Goal: Find specific page/section

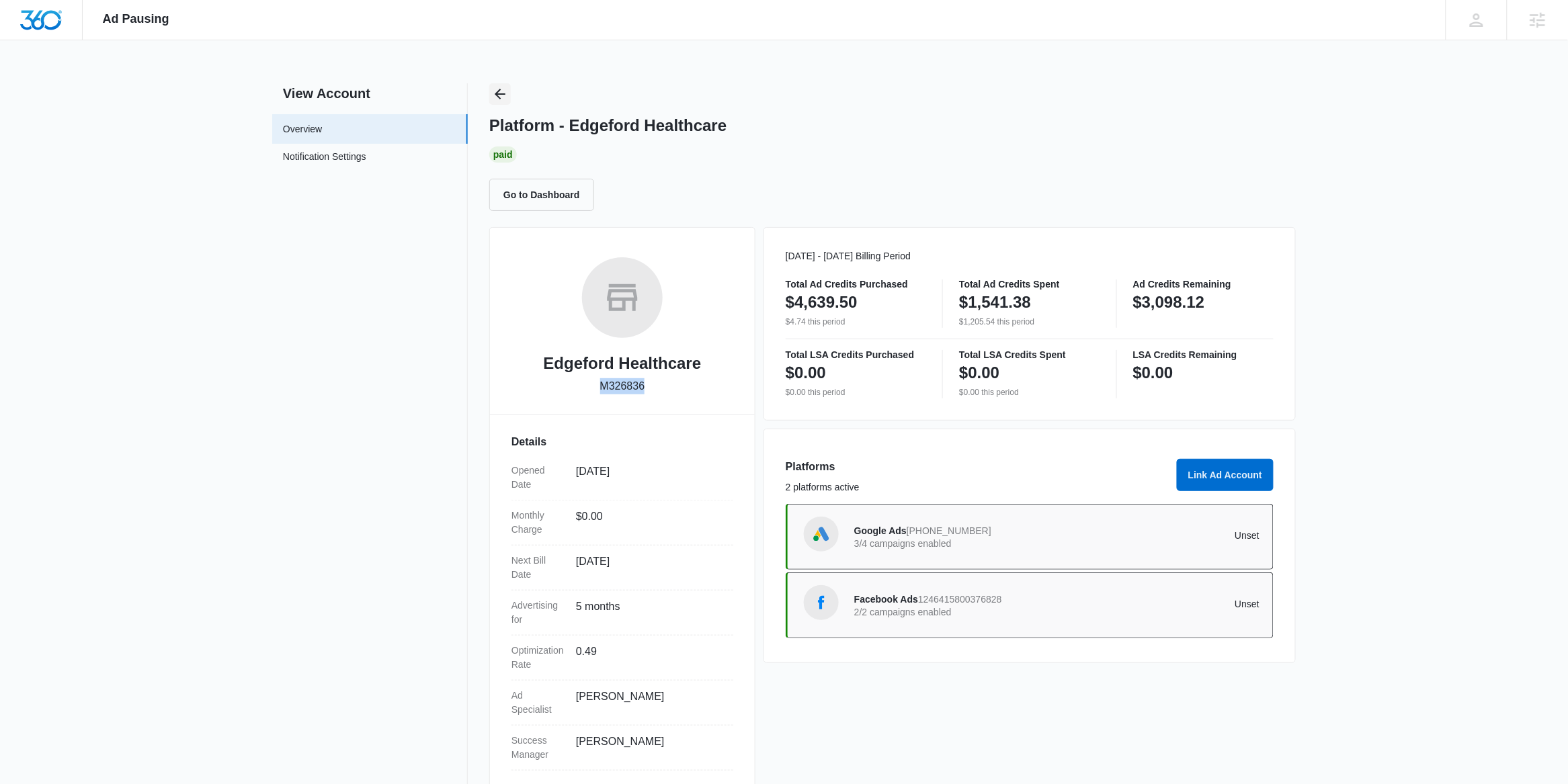
click at [503, 103] on button "Back" at bounding box center [500, 94] width 22 height 22
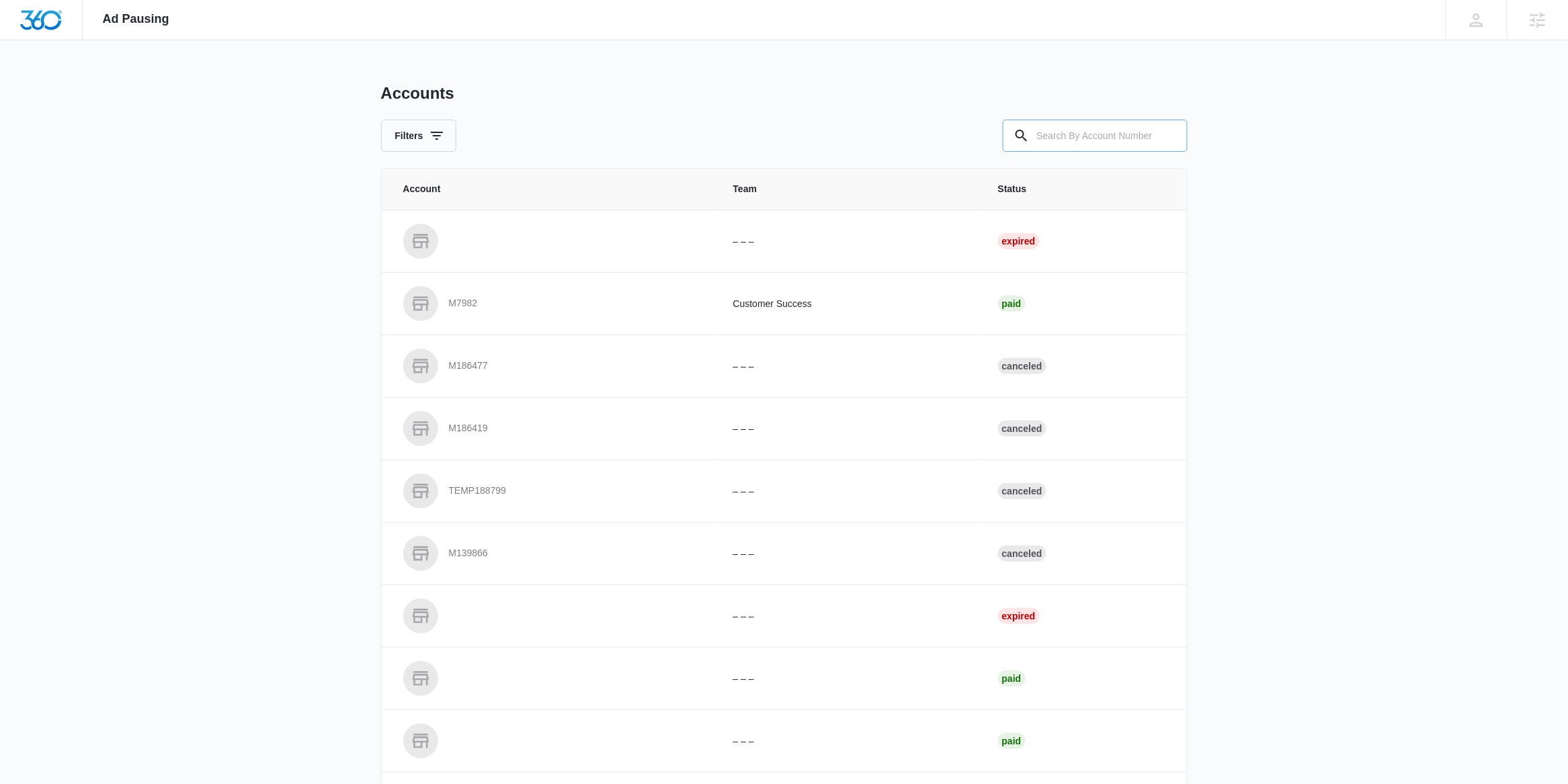
click at [1073, 142] on input "text" at bounding box center [1095, 136] width 185 height 32
paste input "M33417"
type input "M33417"
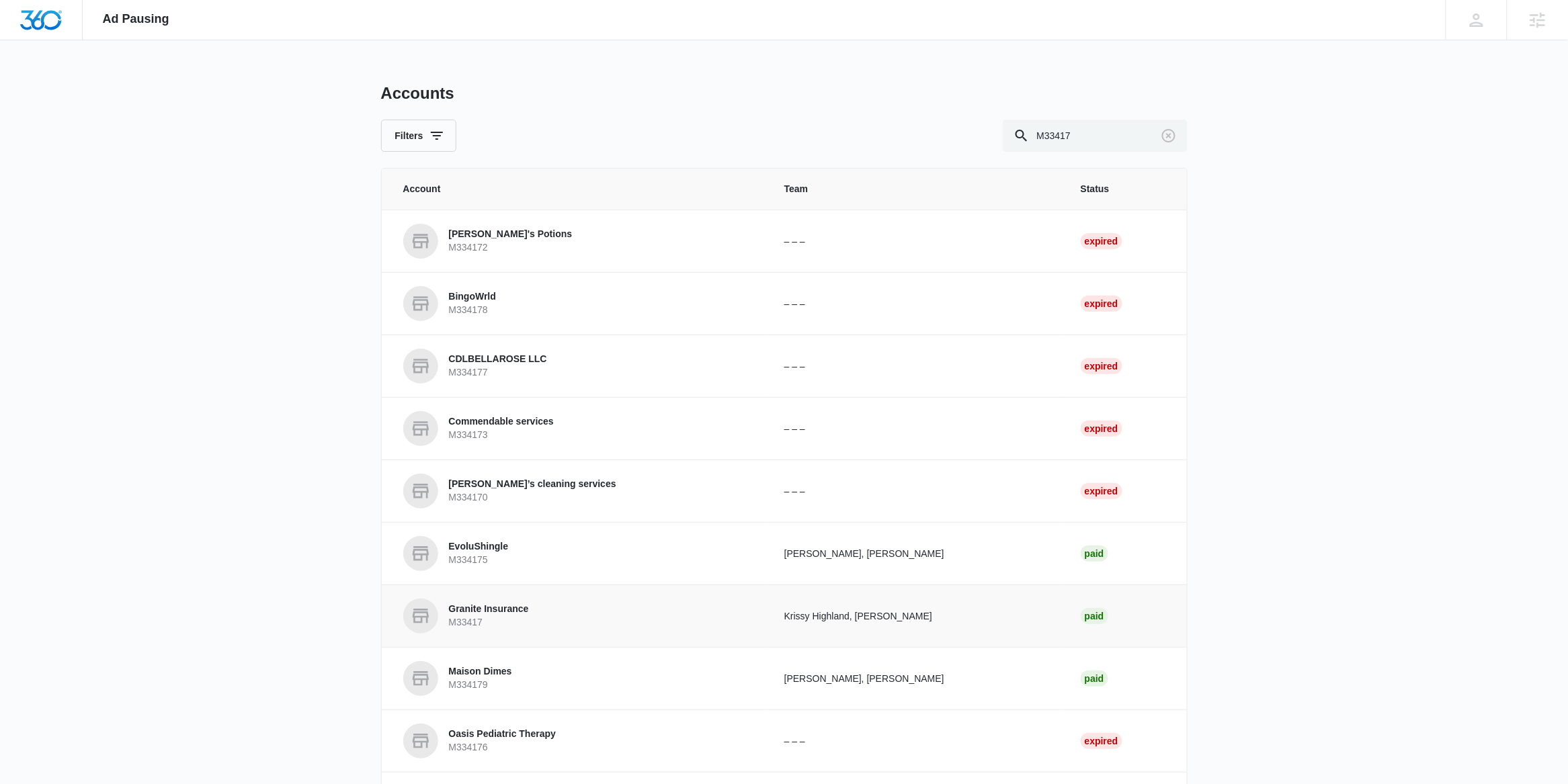
click at [509, 609] on p "Granite Insurance" at bounding box center [488, 609] width 80 height 13
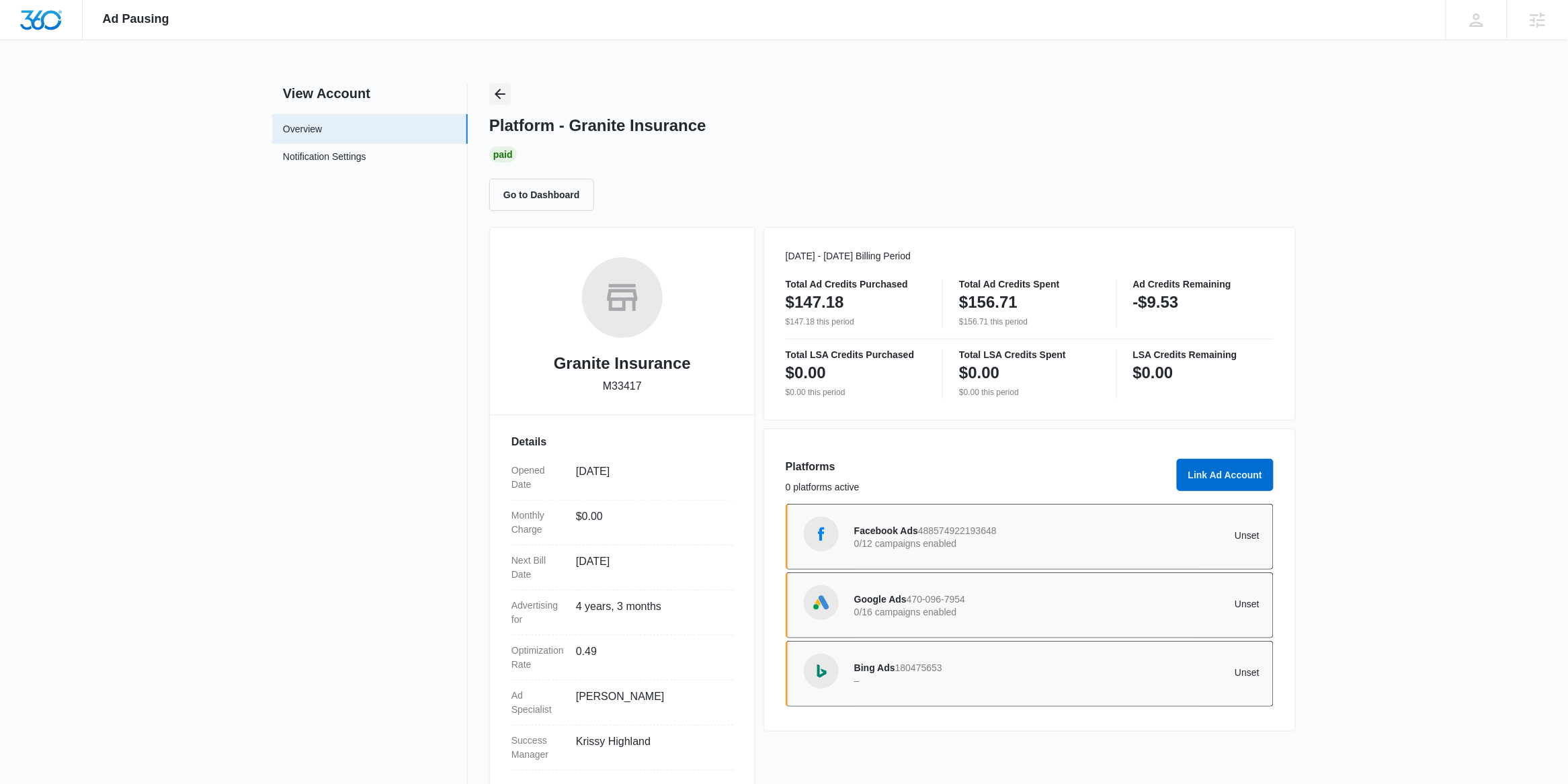
click at [507, 84] on button "Back" at bounding box center [500, 94] width 22 height 22
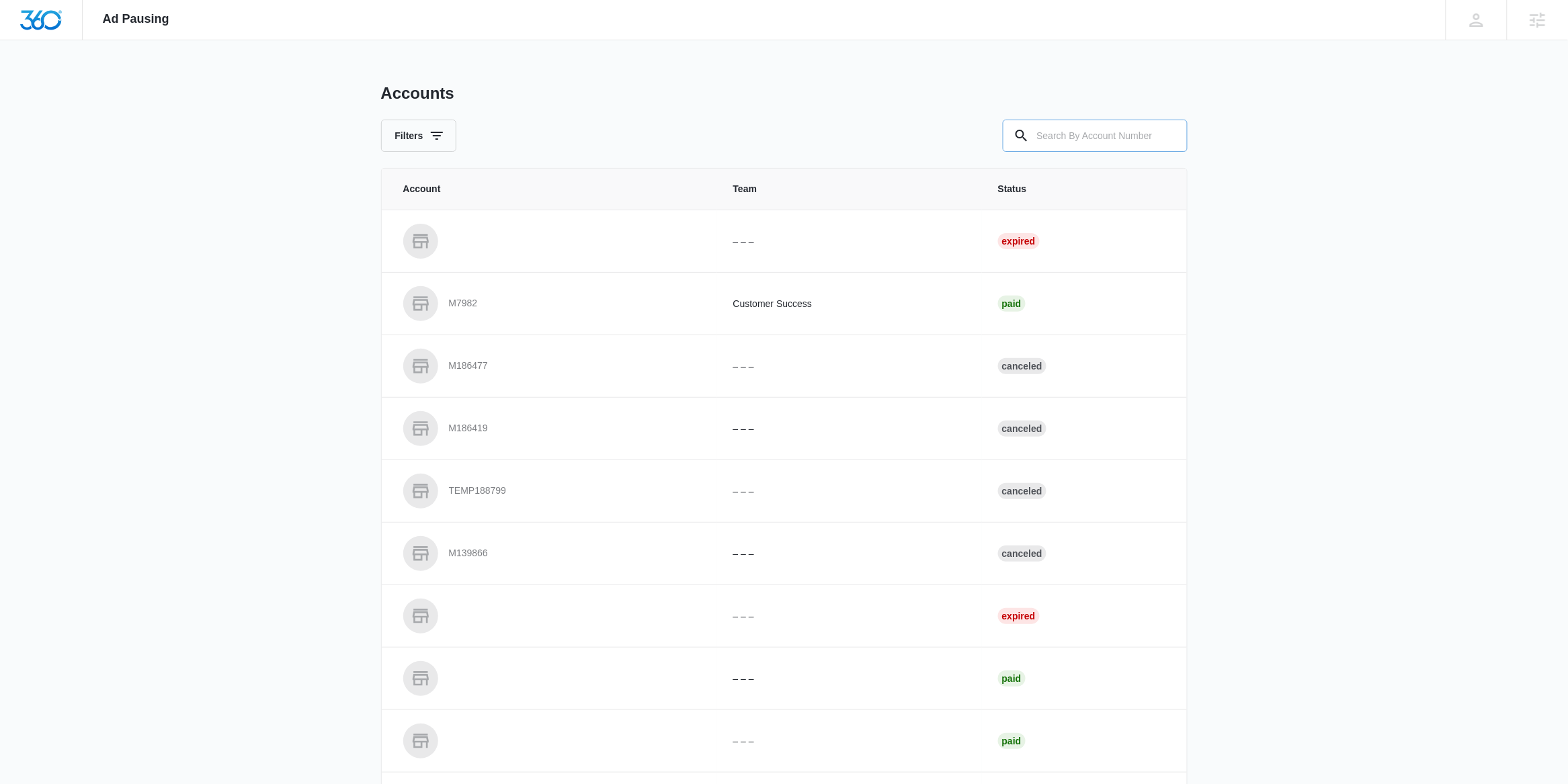
click at [1060, 141] on input "text" at bounding box center [1095, 136] width 185 height 32
paste input "M322295"
type input "M322295"
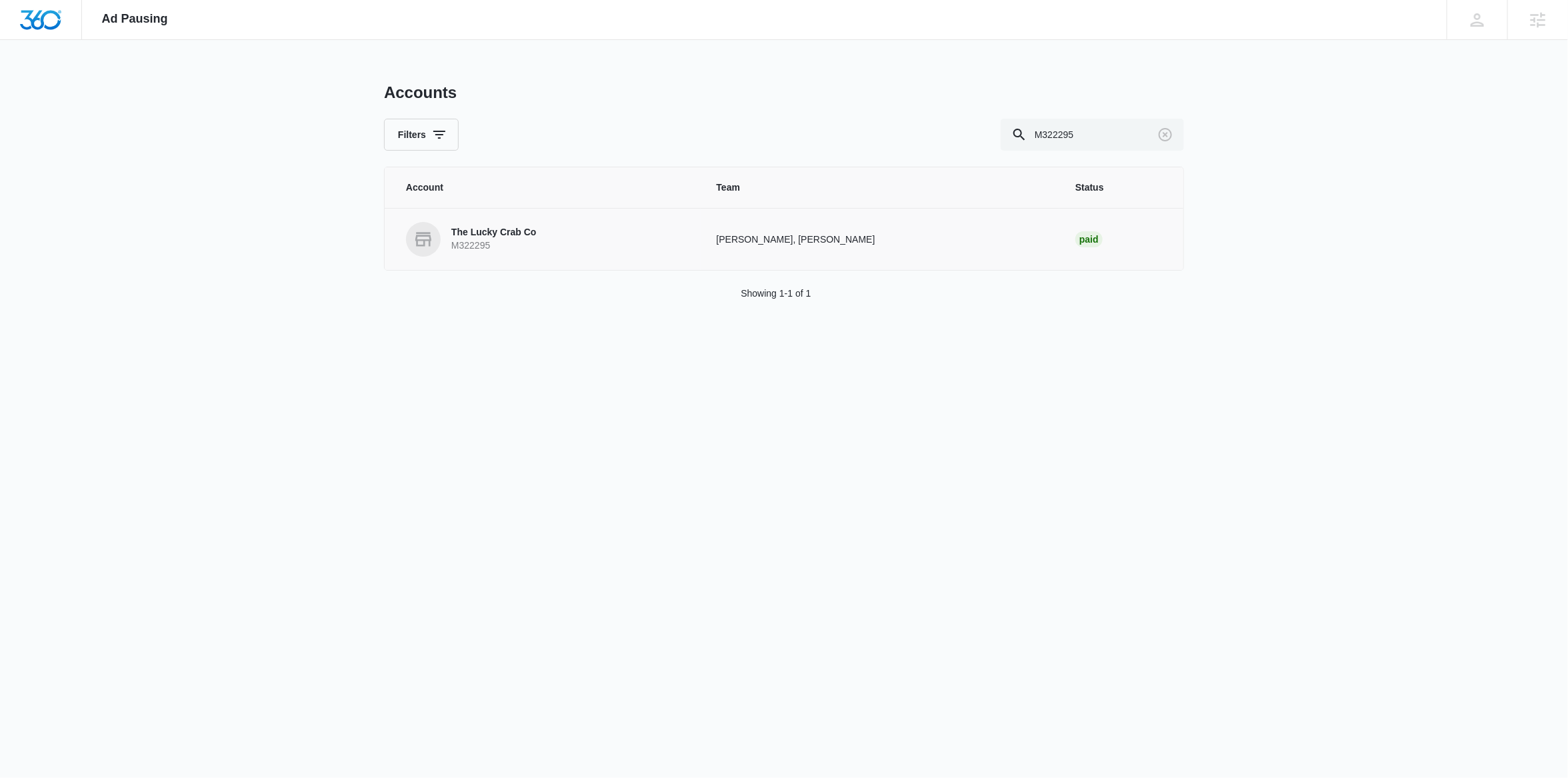
click at [531, 242] on p "M322295" at bounding box center [493, 246] width 85 height 13
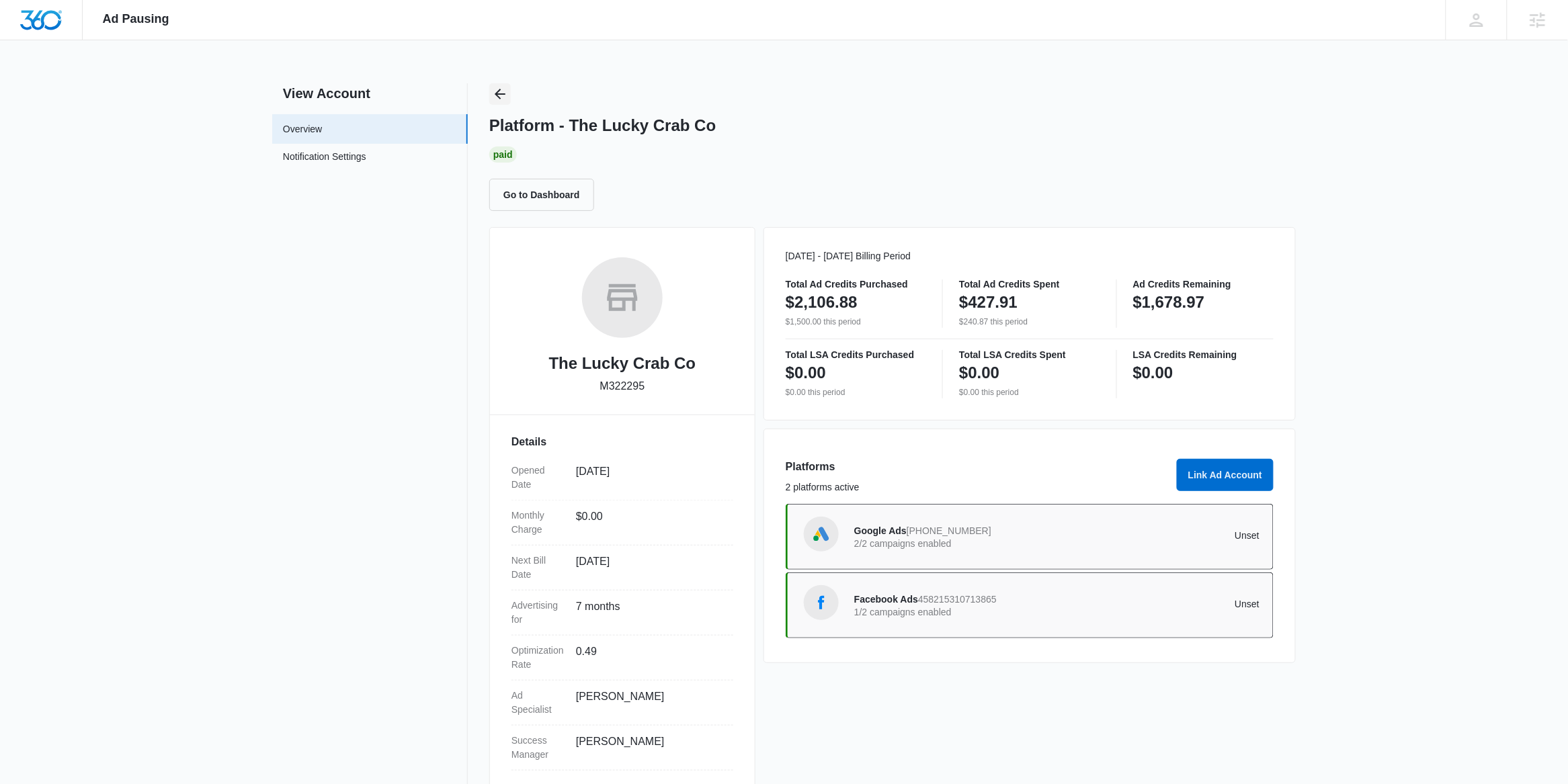
click at [500, 96] on icon "Back" at bounding box center [500, 94] width 16 height 16
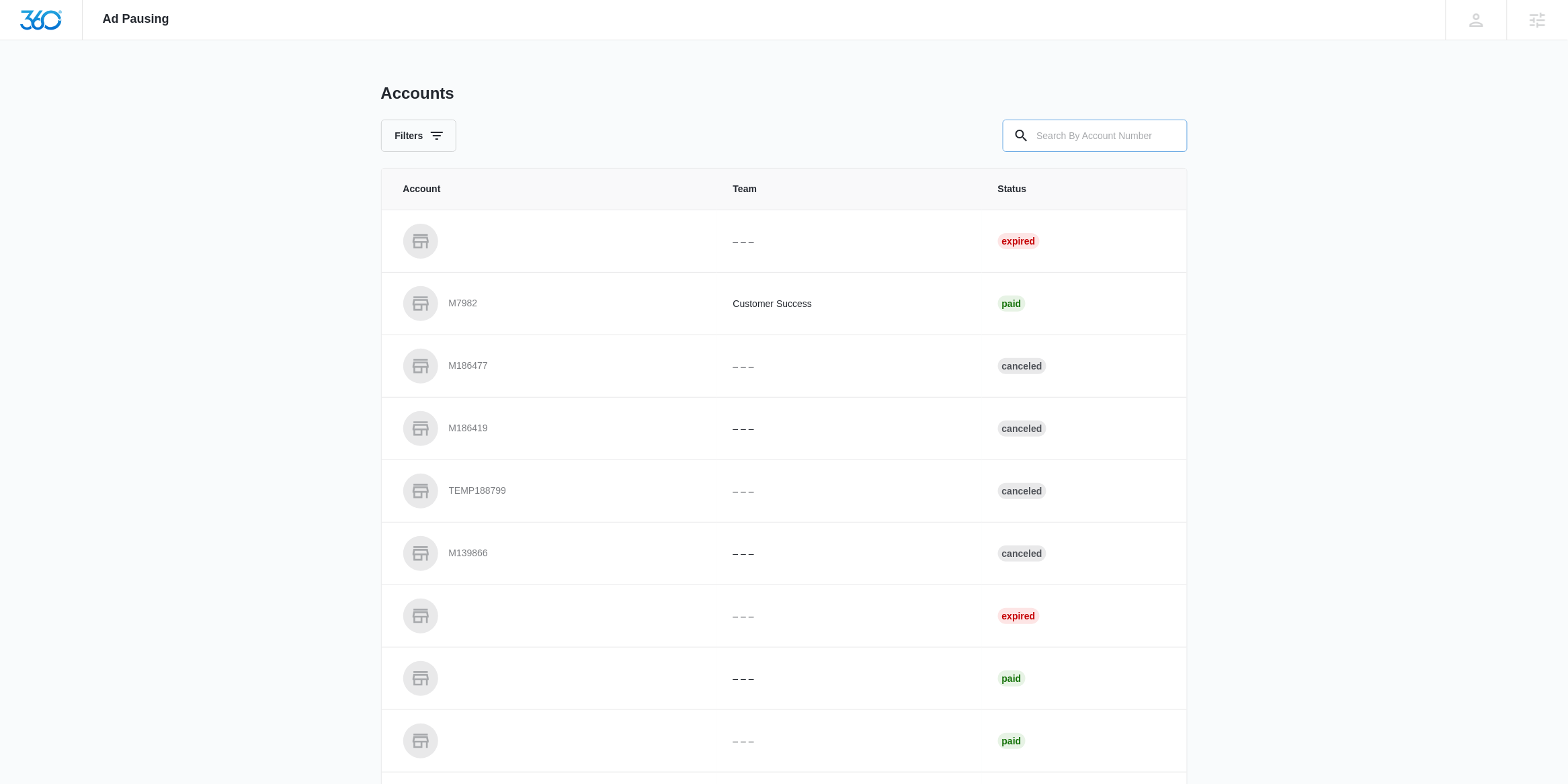
click at [1054, 136] on input "text" at bounding box center [1095, 136] width 185 height 32
paste input "M51182"
type input "M51182"
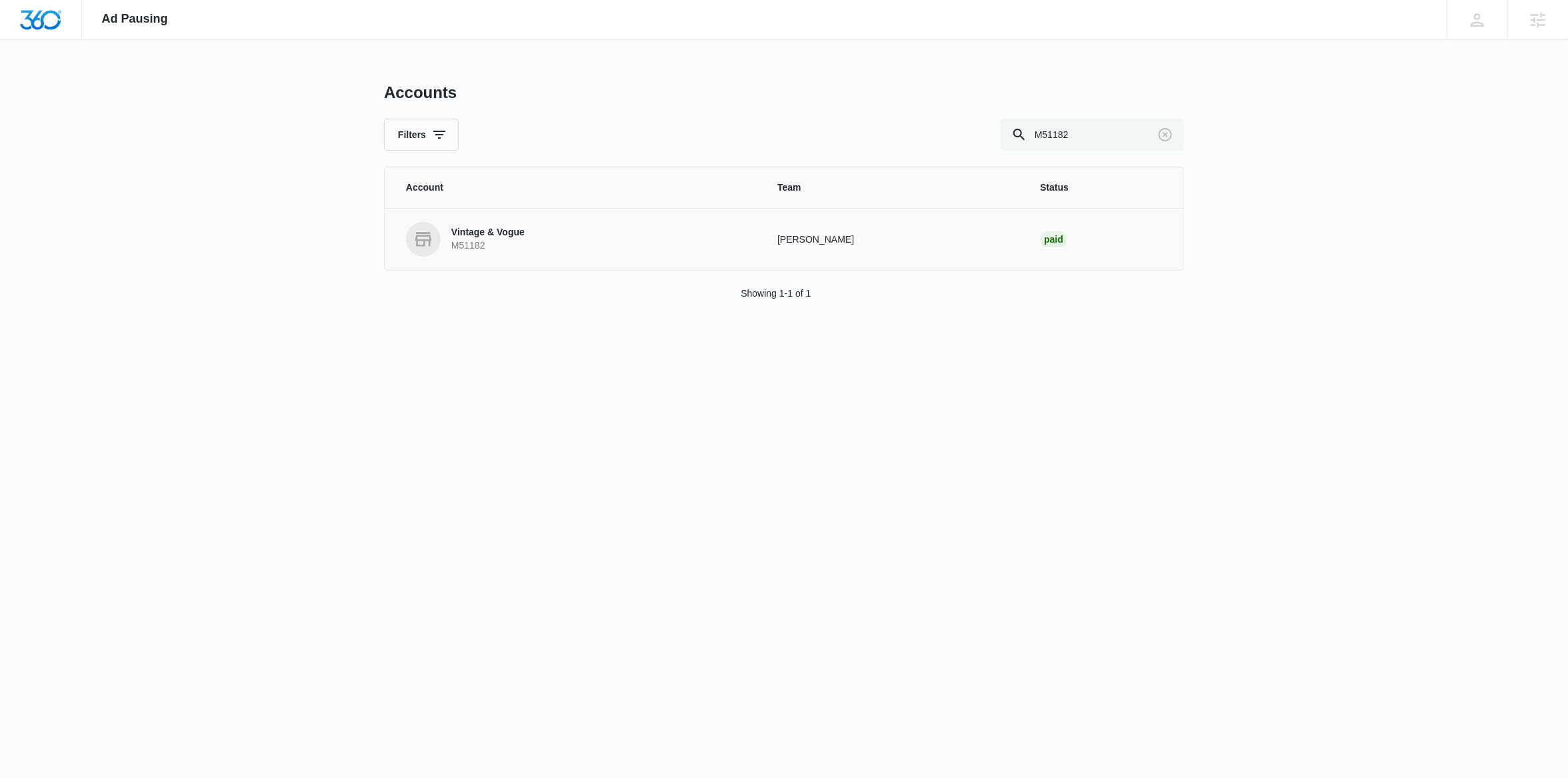
click at [483, 237] on p "Vintage & Vogue" at bounding box center [488, 233] width 74 height 13
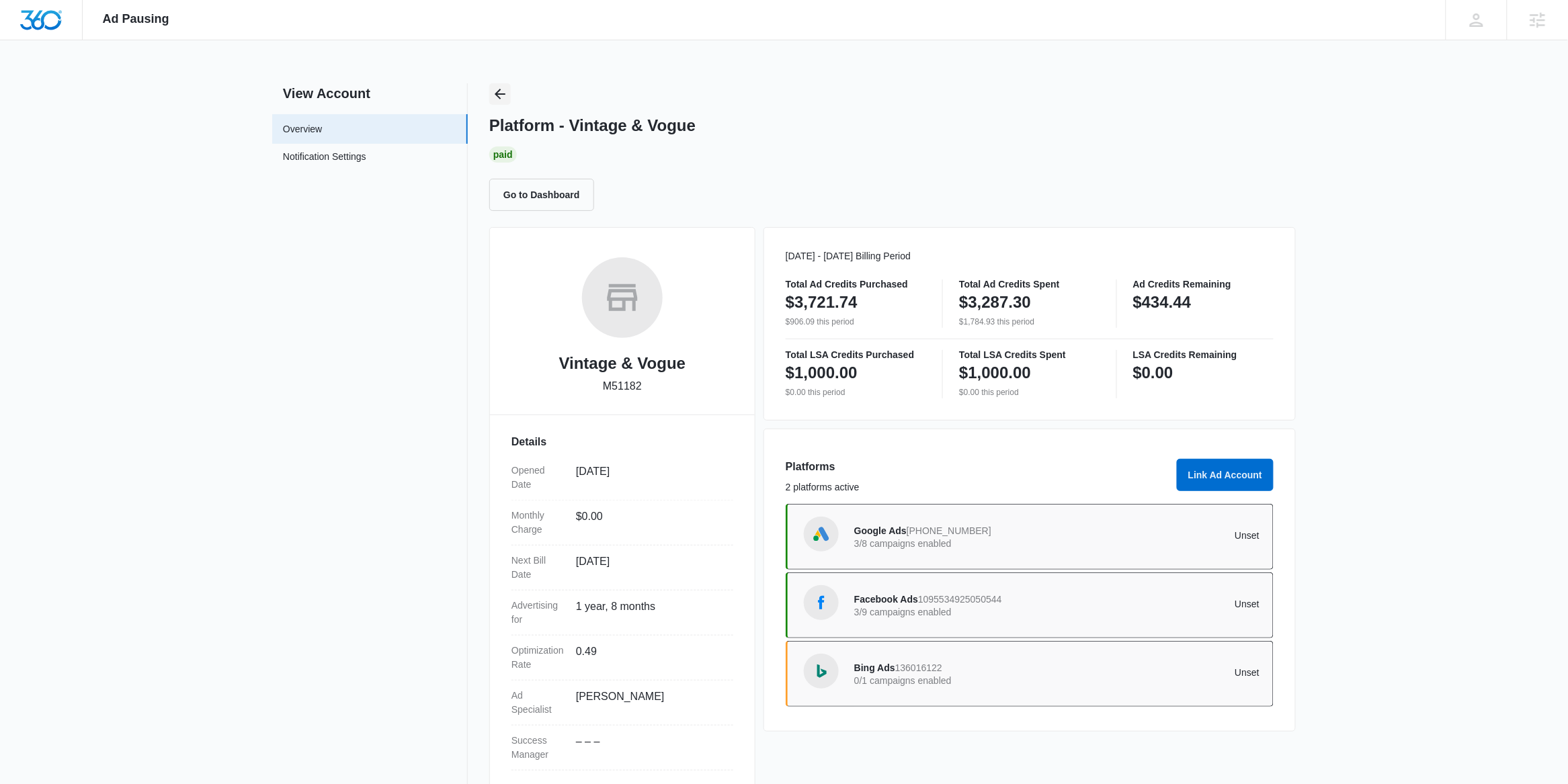
click at [507, 92] on icon "Back" at bounding box center [500, 94] width 16 height 16
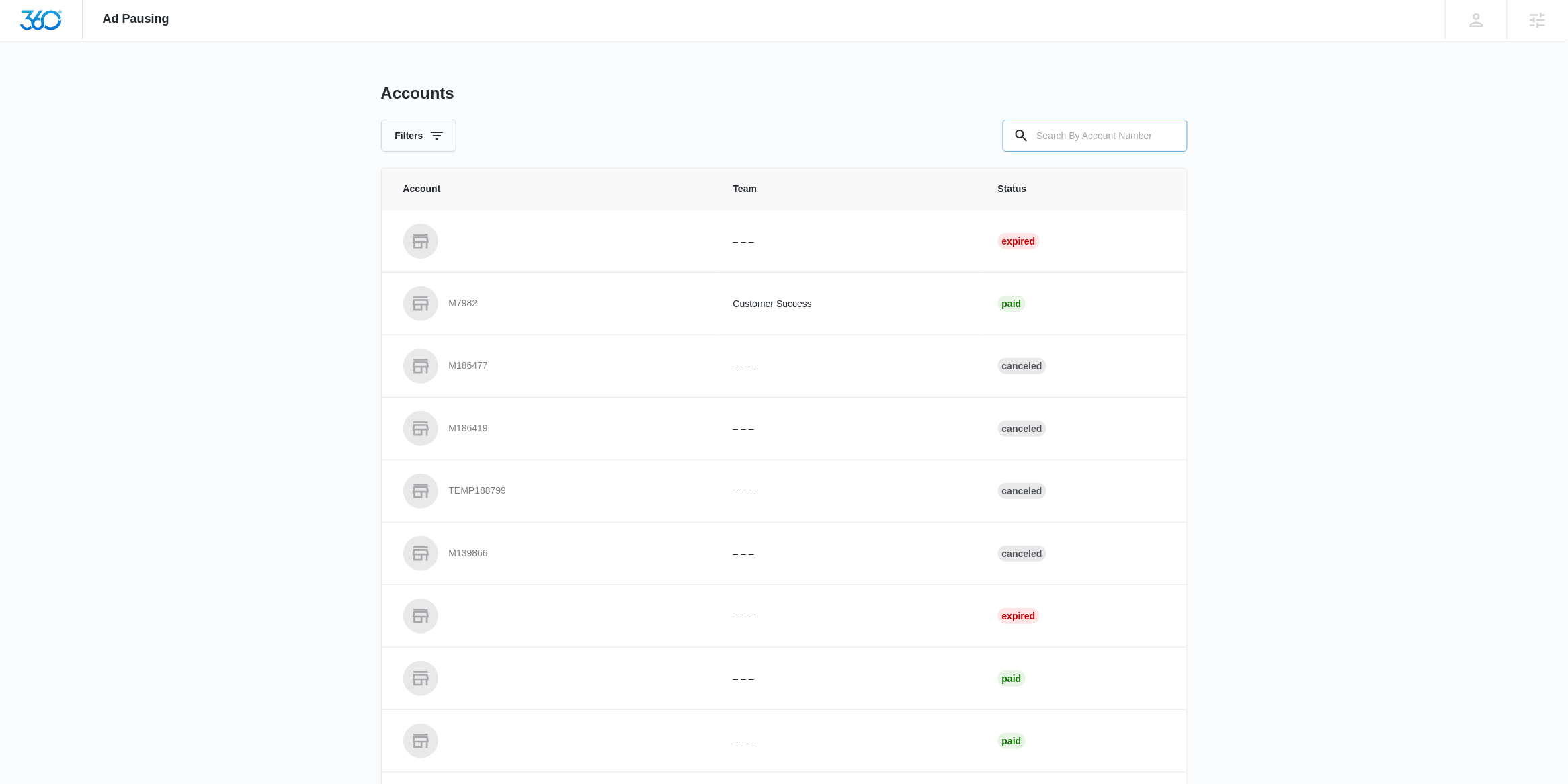
click at [1044, 140] on input "text" at bounding box center [1095, 136] width 185 height 32
paste input "M8354"
type input "M8354"
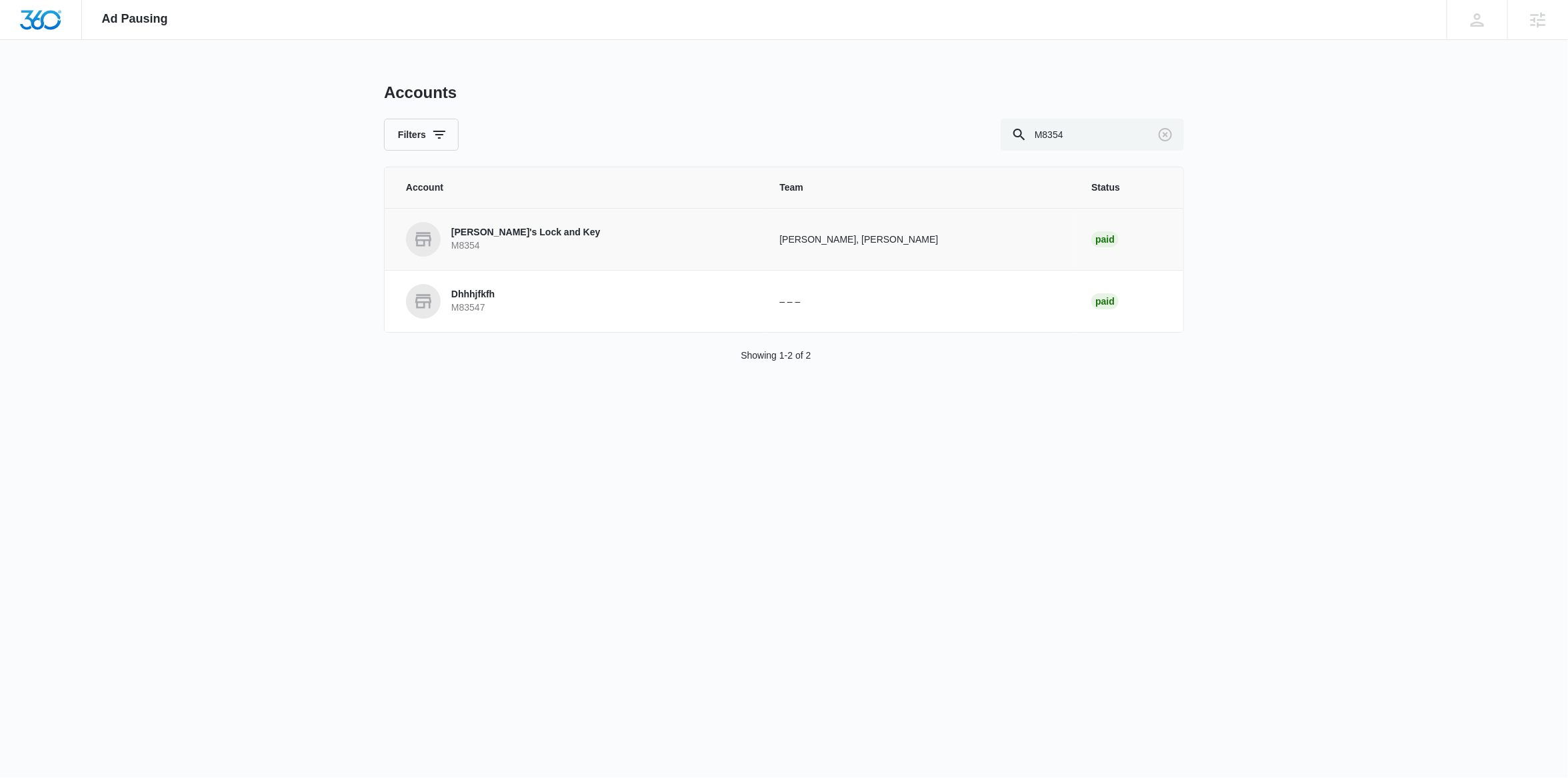
click at [491, 242] on p "M8354" at bounding box center [525, 246] width 149 height 13
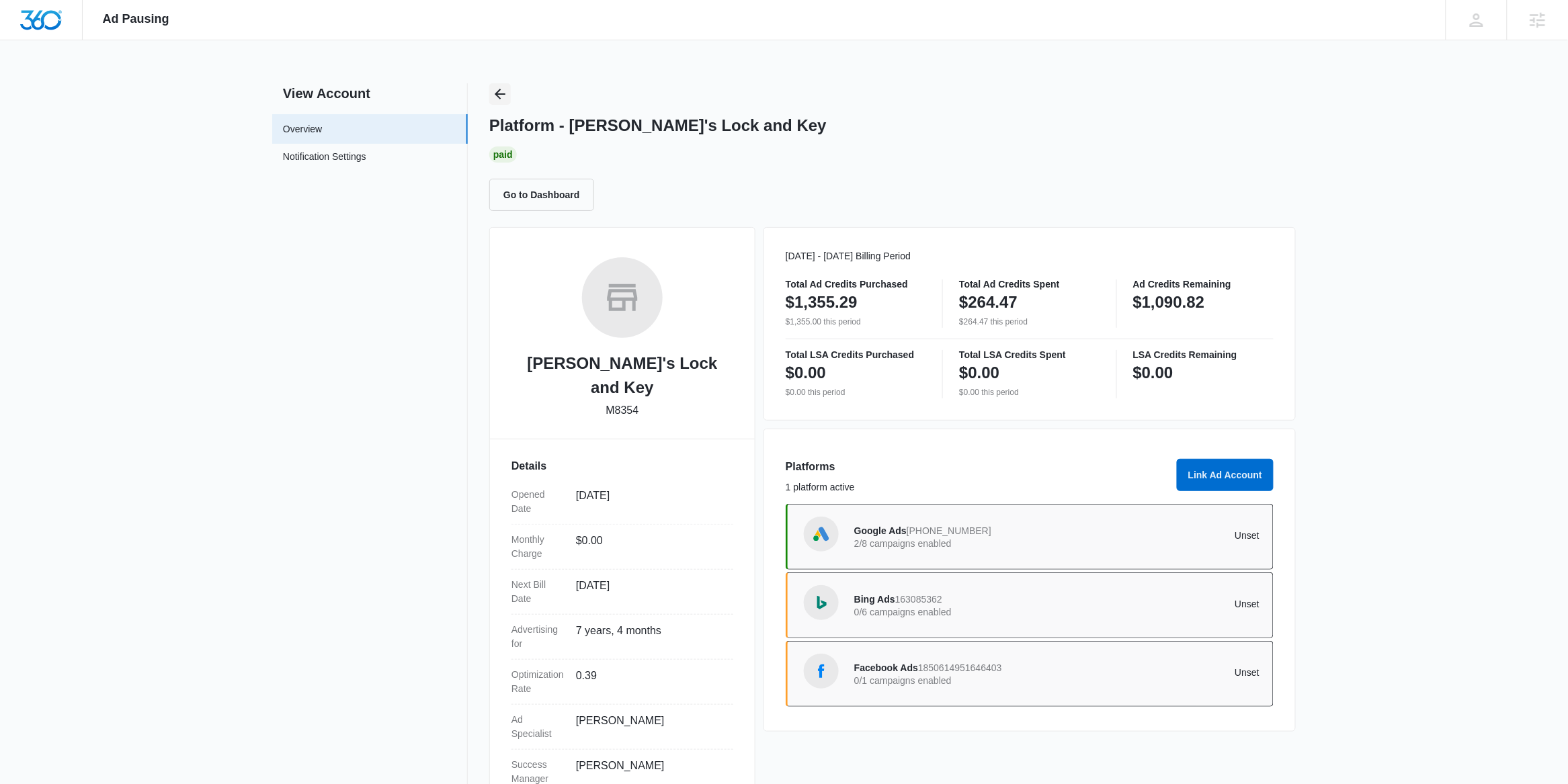
click at [501, 92] on icon "Back" at bounding box center [500, 94] width 16 height 16
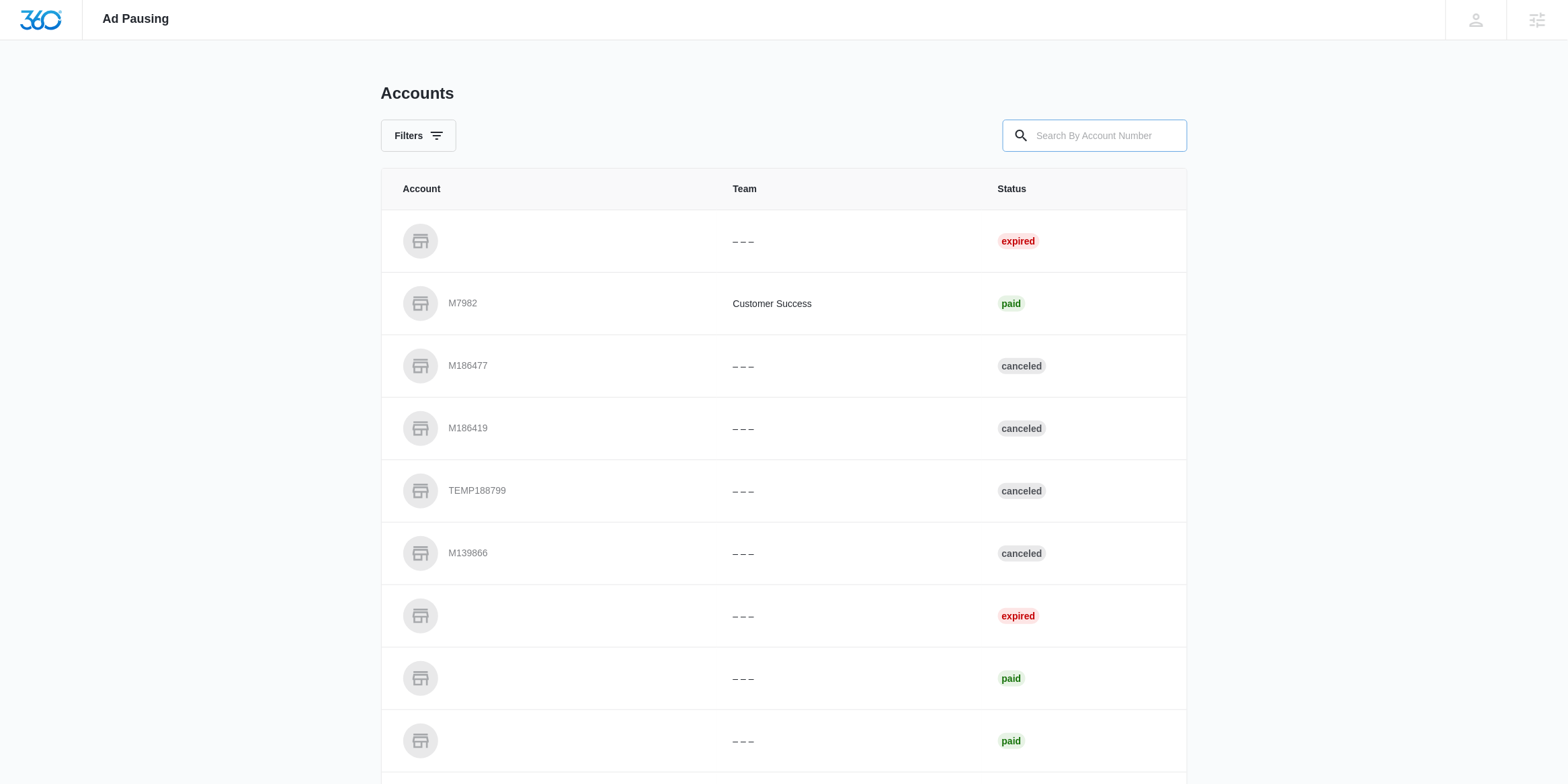
click at [1049, 138] on input "text" at bounding box center [1095, 136] width 185 height 32
paste input "M8354"
type input "M8354"
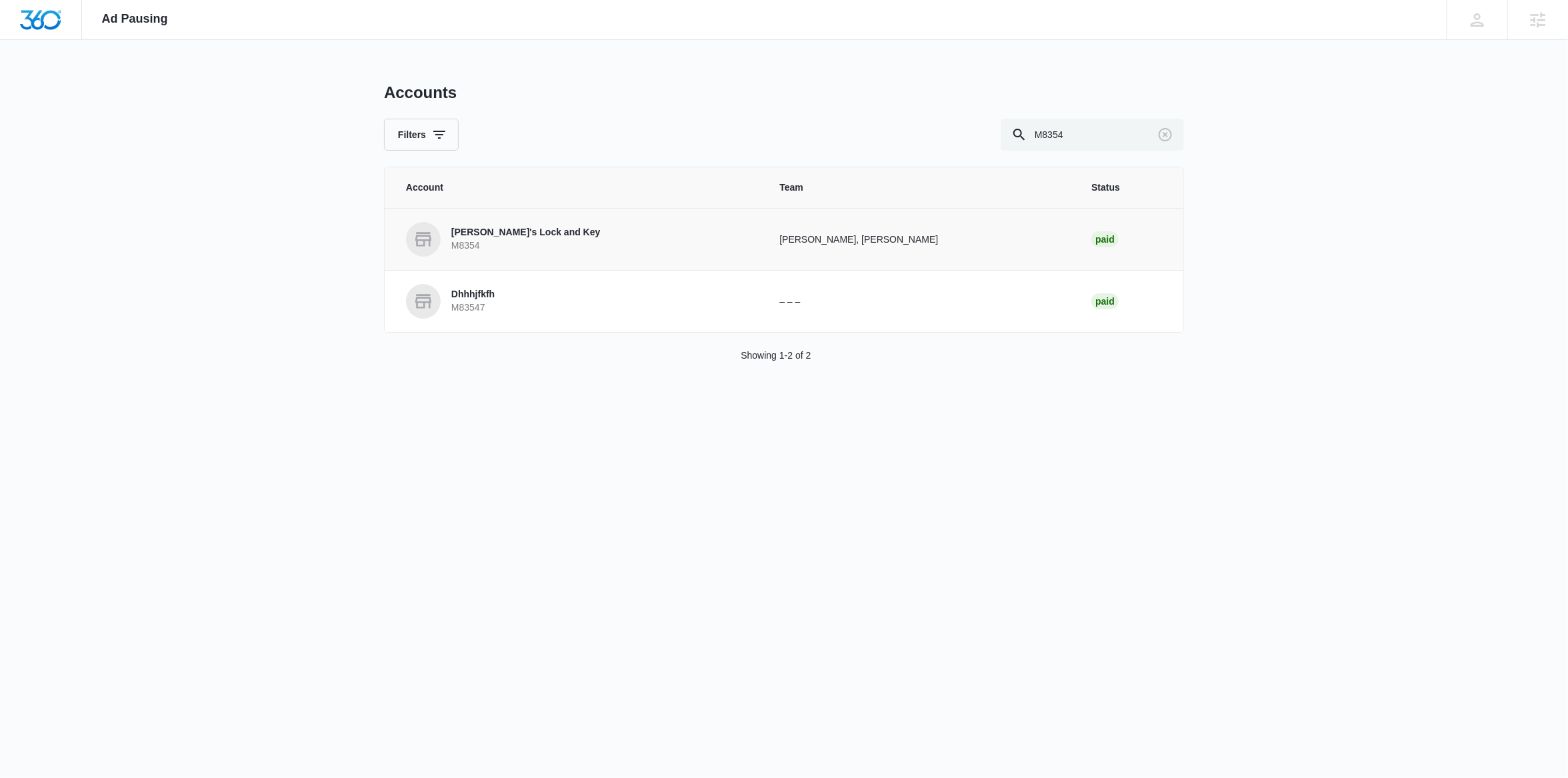
click at [485, 239] on p "[PERSON_NAME]'s Lock and Key" at bounding box center [525, 233] width 149 height 13
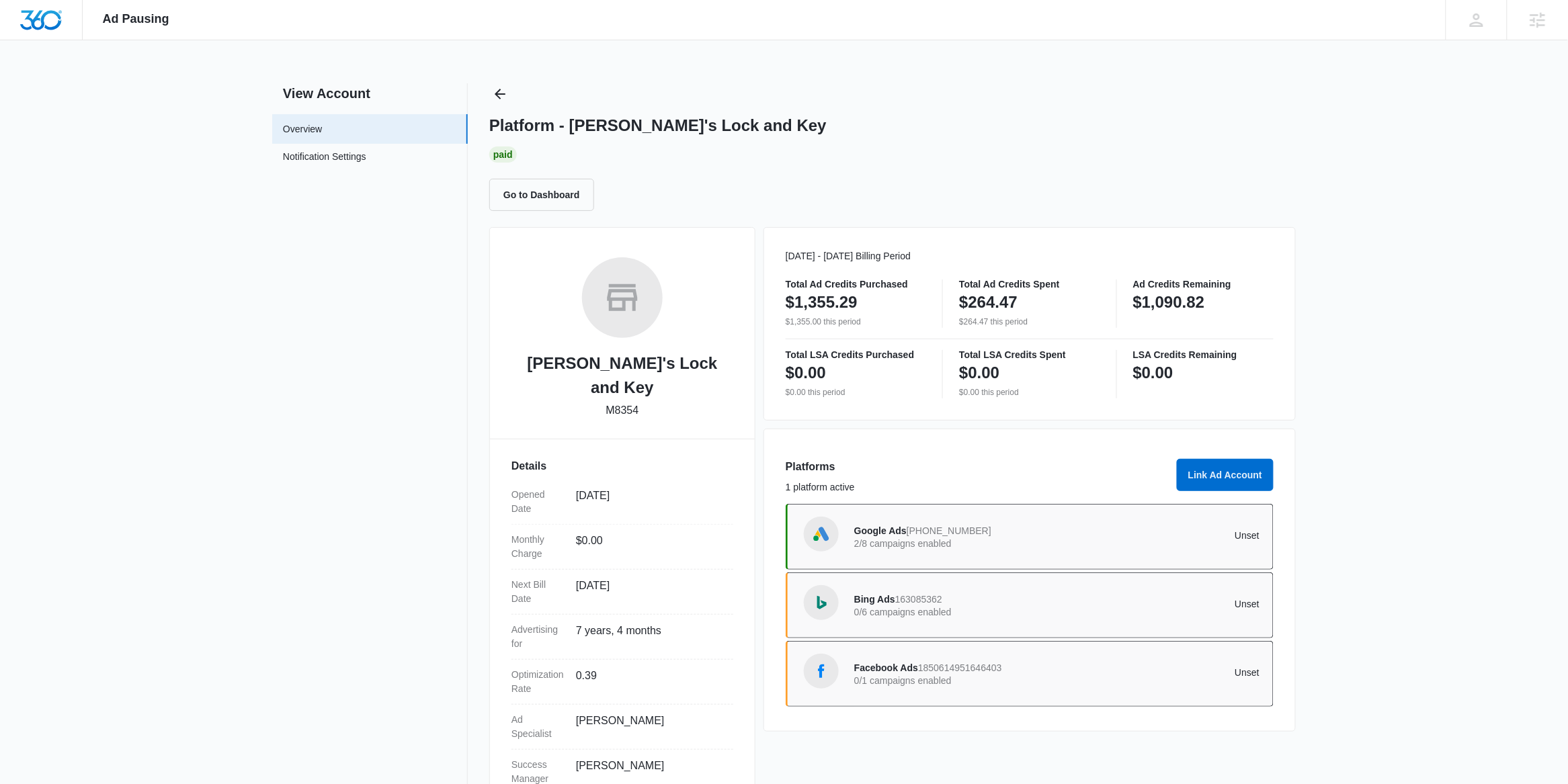
click at [511, 104] on div "Platform - [PERSON_NAME]'s Lock and Key Paid Go to Dashboard" at bounding box center [892, 147] width 806 height 128
click at [499, 91] on icon "Back" at bounding box center [500, 94] width 11 height 11
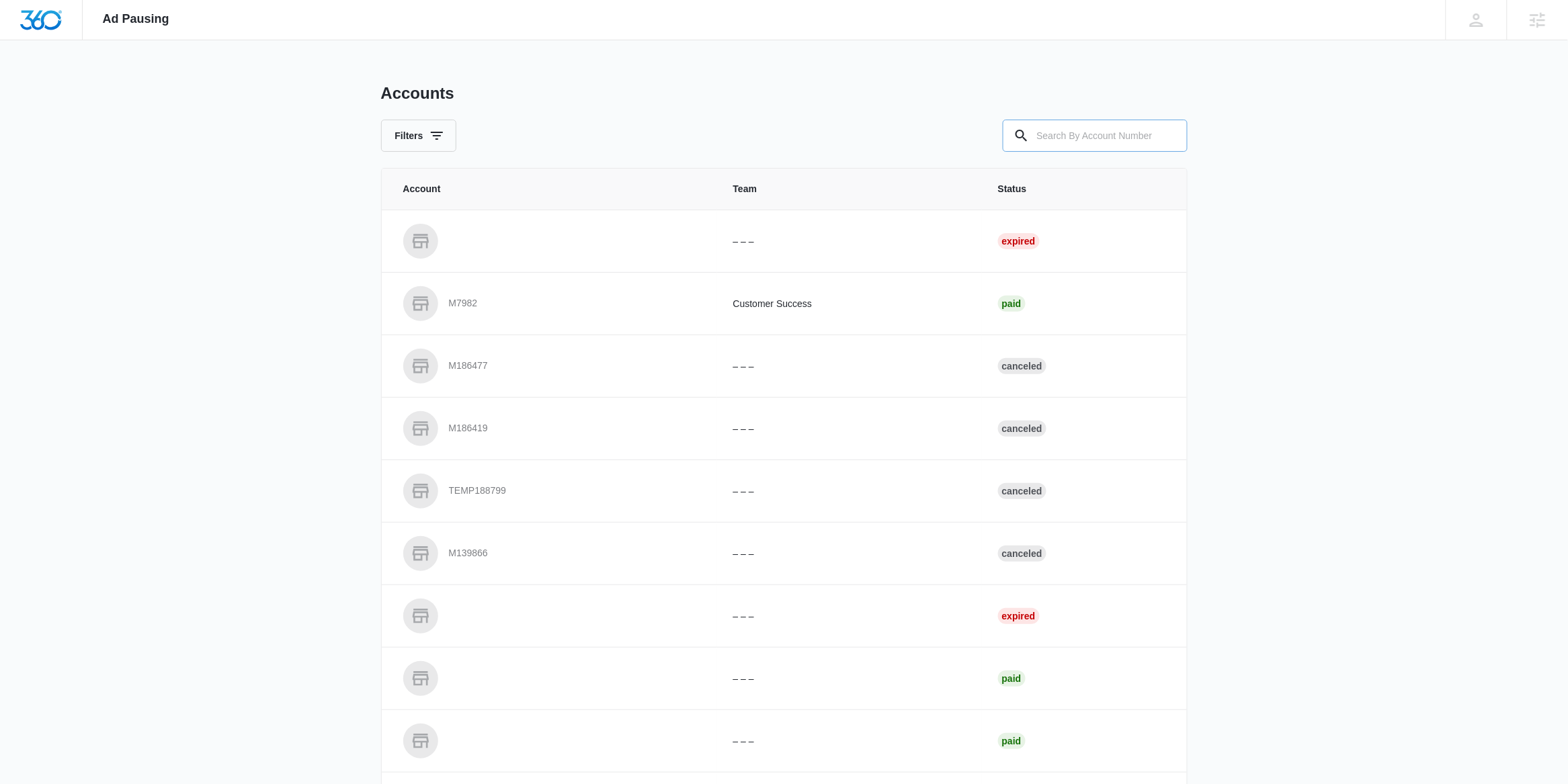
click at [1057, 125] on input "text" at bounding box center [1095, 136] width 185 height 32
paste input "M16761"
type input "M16761"
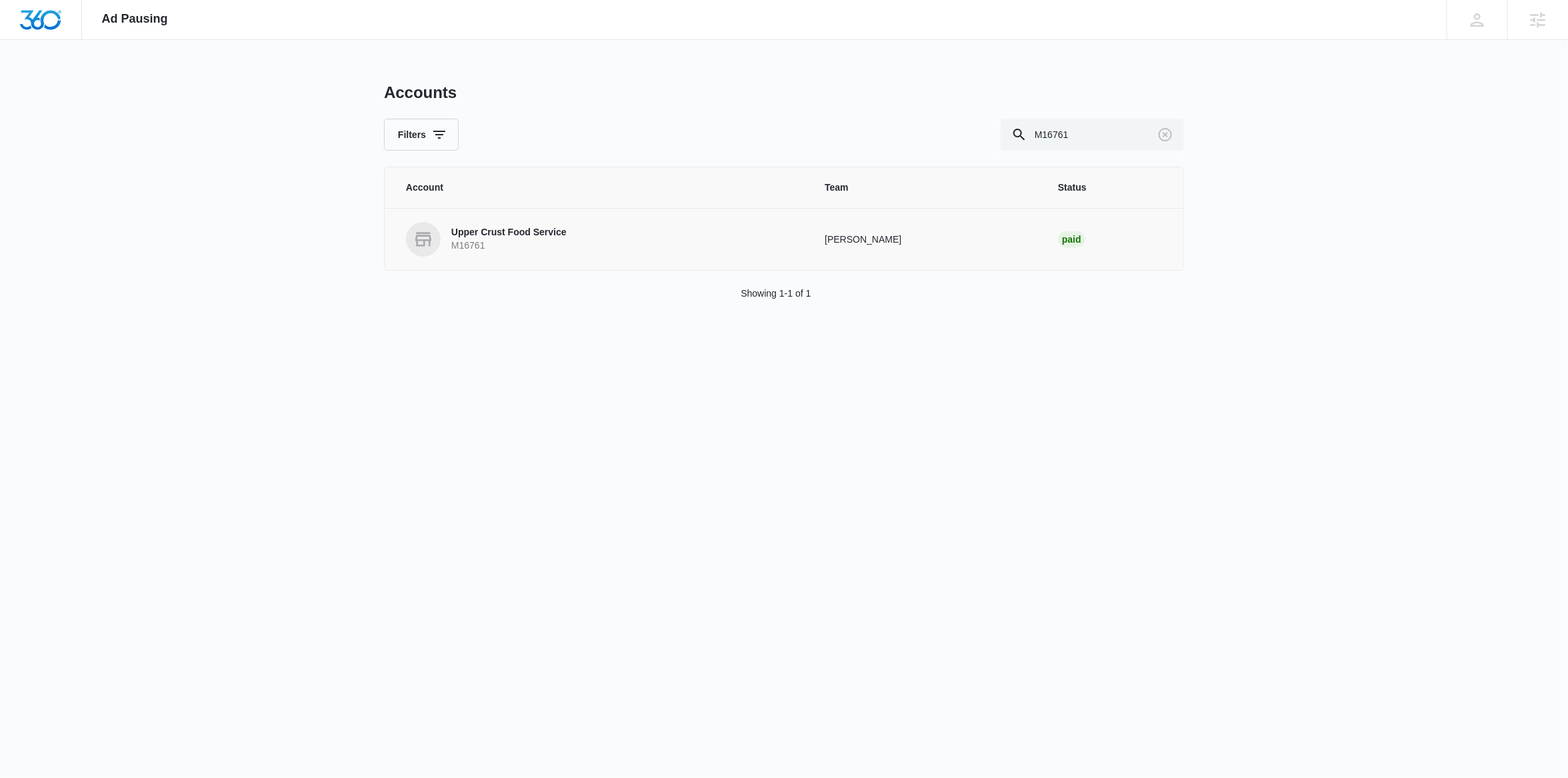
click at [517, 240] on p "Upper Crust Food Service" at bounding box center [509, 233] width 115 height 13
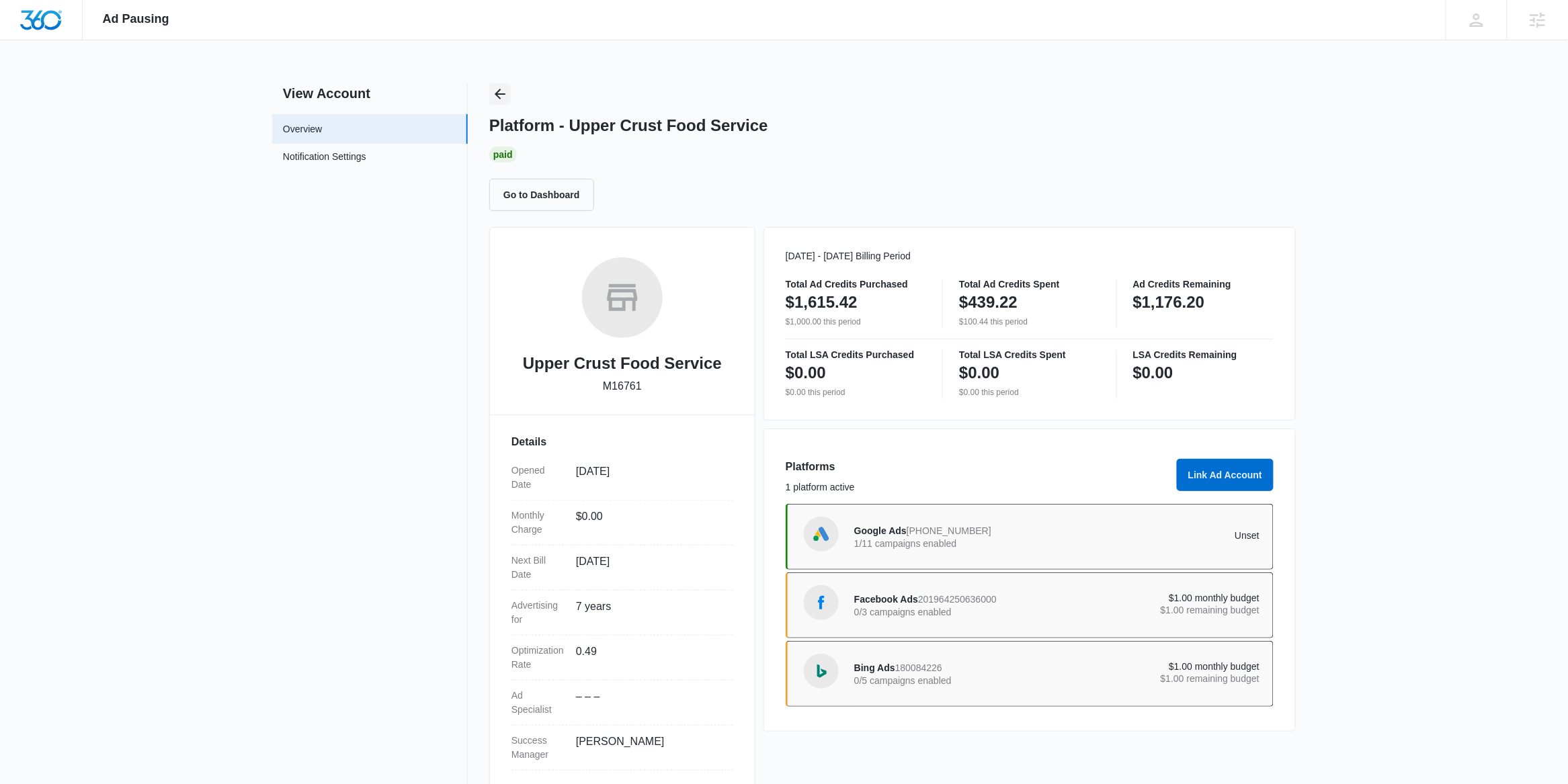
click at [496, 95] on icon "Back" at bounding box center [500, 94] width 16 height 16
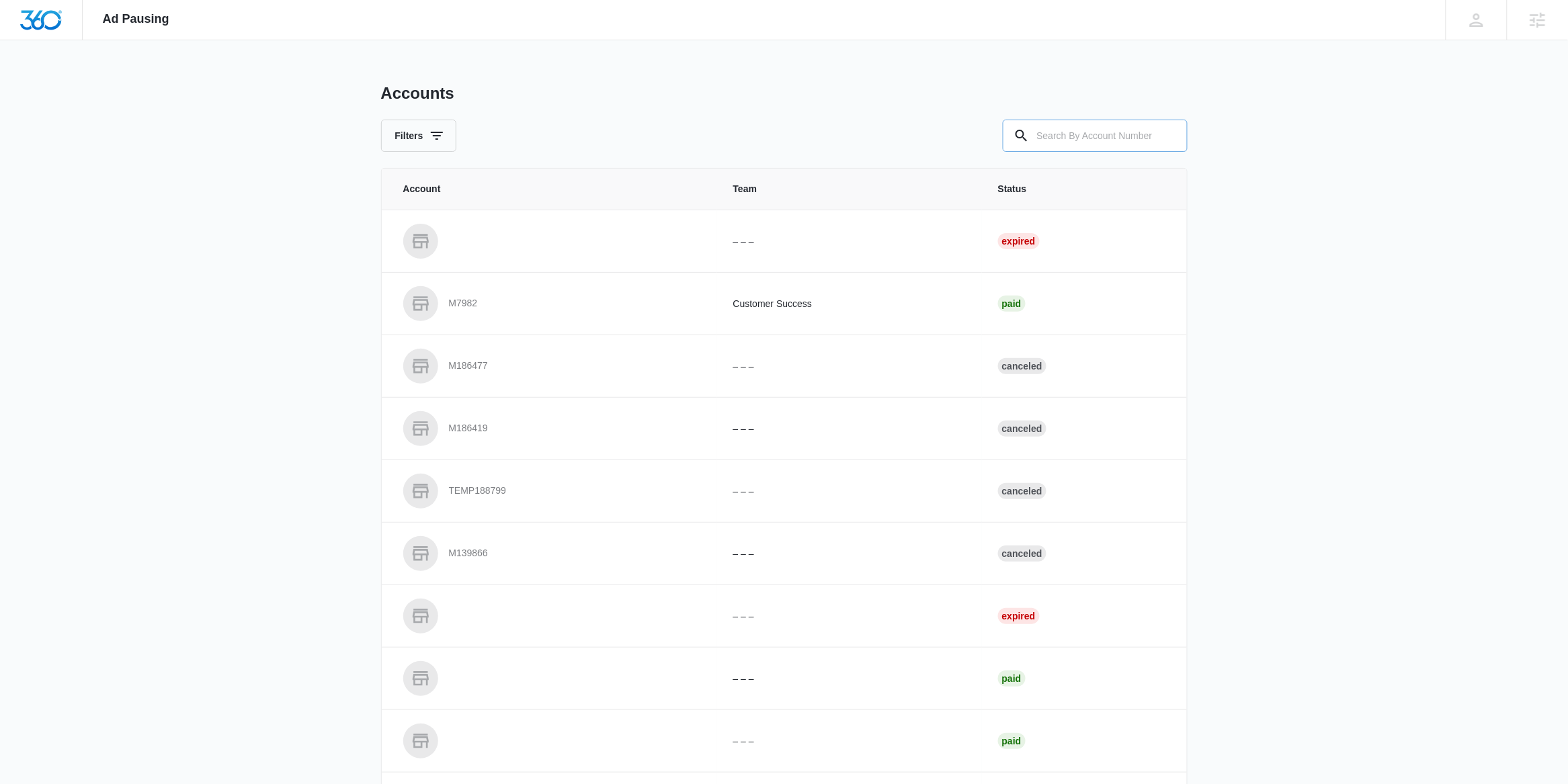
click at [1044, 136] on input "text" at bounding box center [1095, 136] width 185 height 32
paste input "M308022"
type input "M308022"
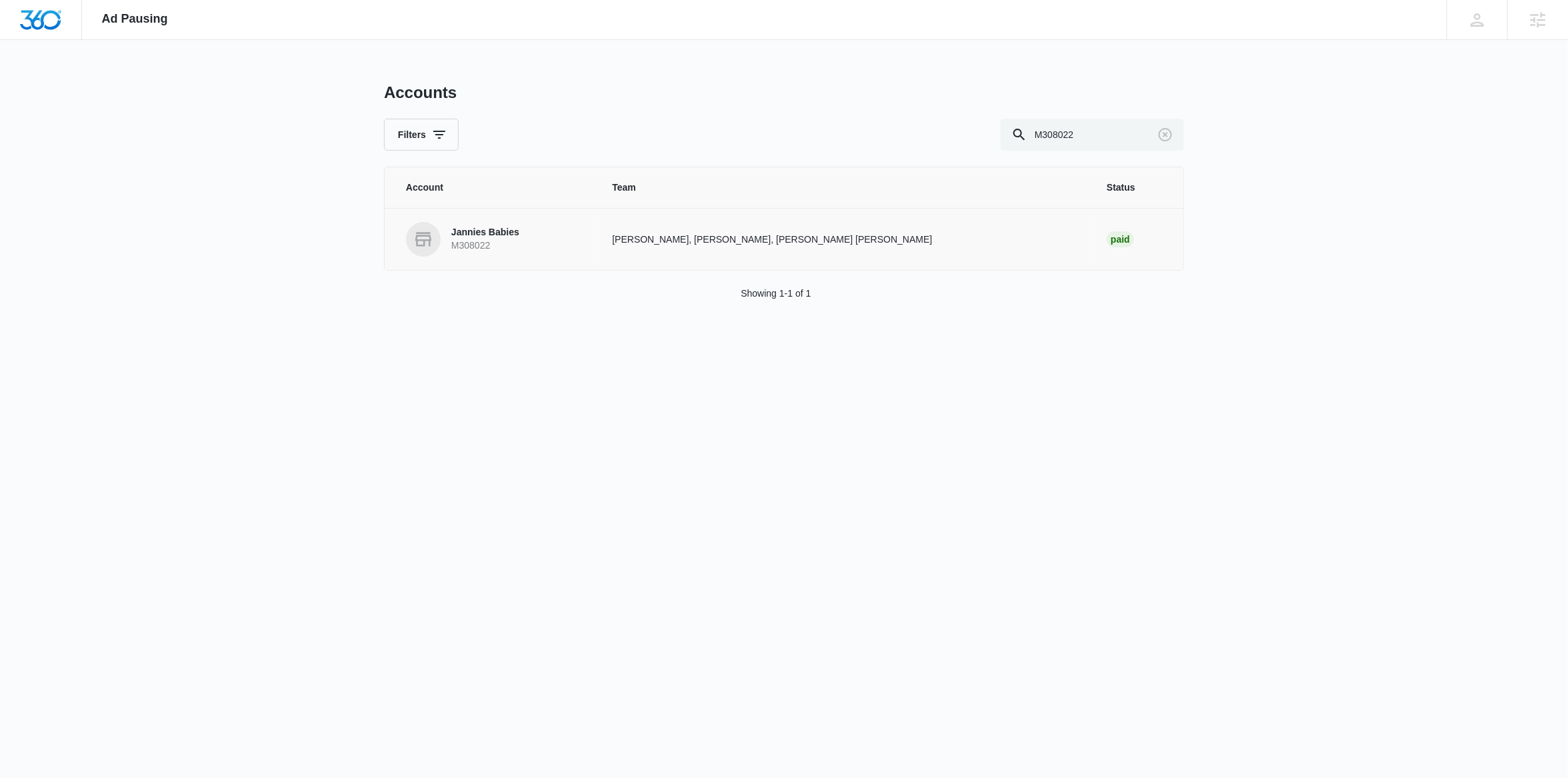
click at [493, 239] on p "Jannies Babies" at bounding box center [485, 233] width 68 height 13
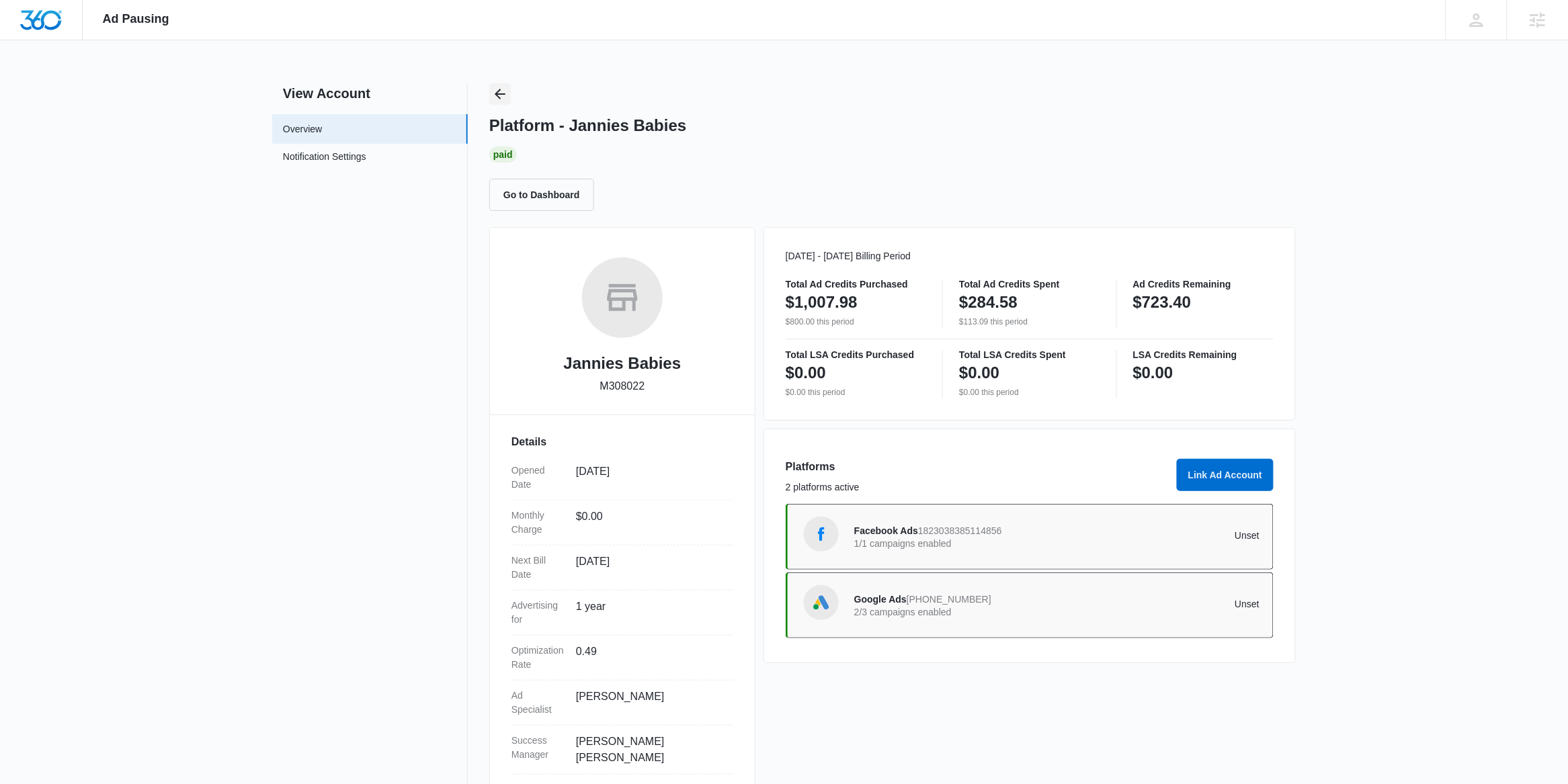
click at [499, 90] on icon "Back" at bounding box center [500, 94] width 11 height 11
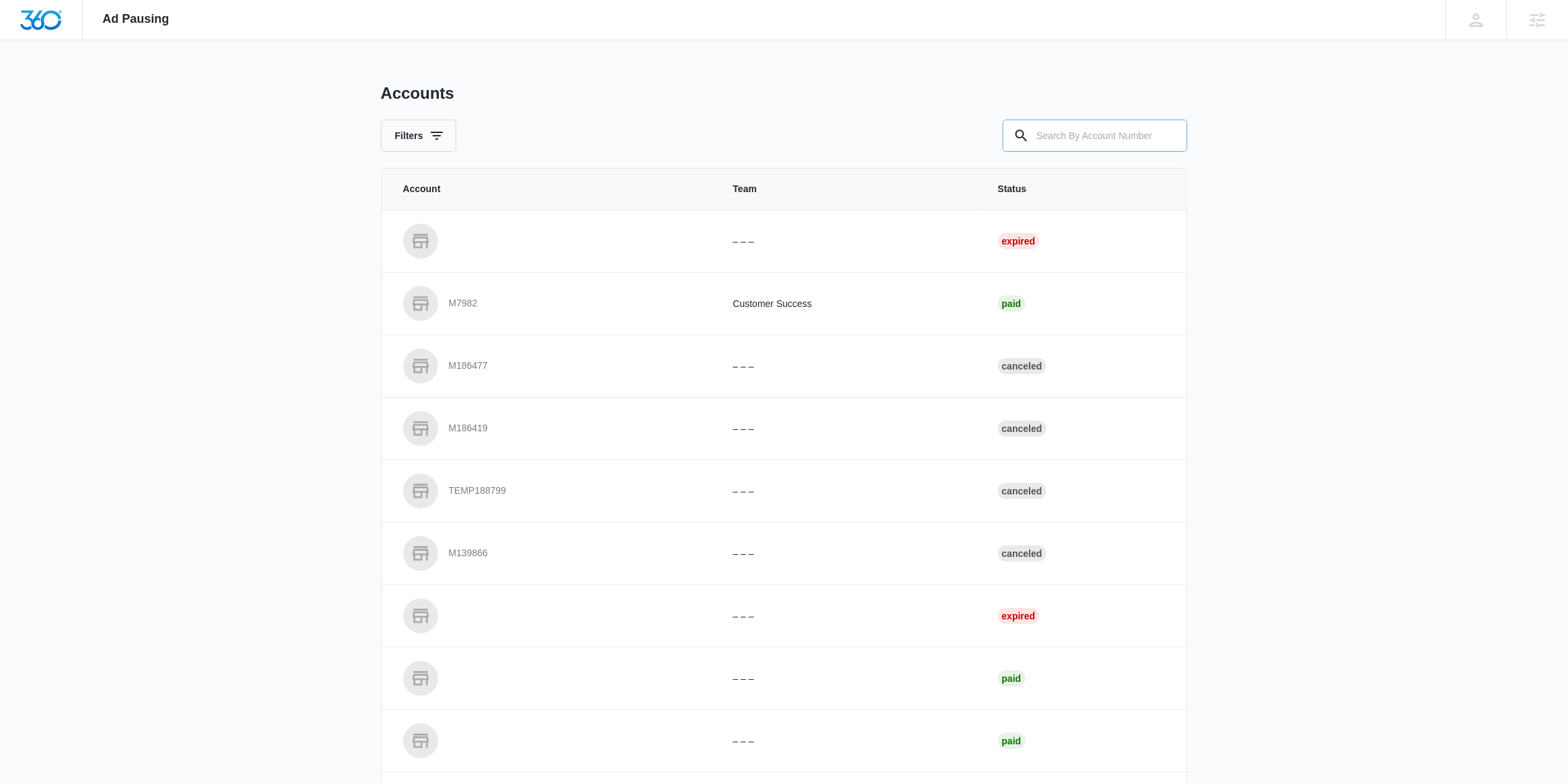
click at [1055, 134] on input "text" at bounding box center [1095, 136] width 185 height 32
paste input "M323293"
type input "M323293"
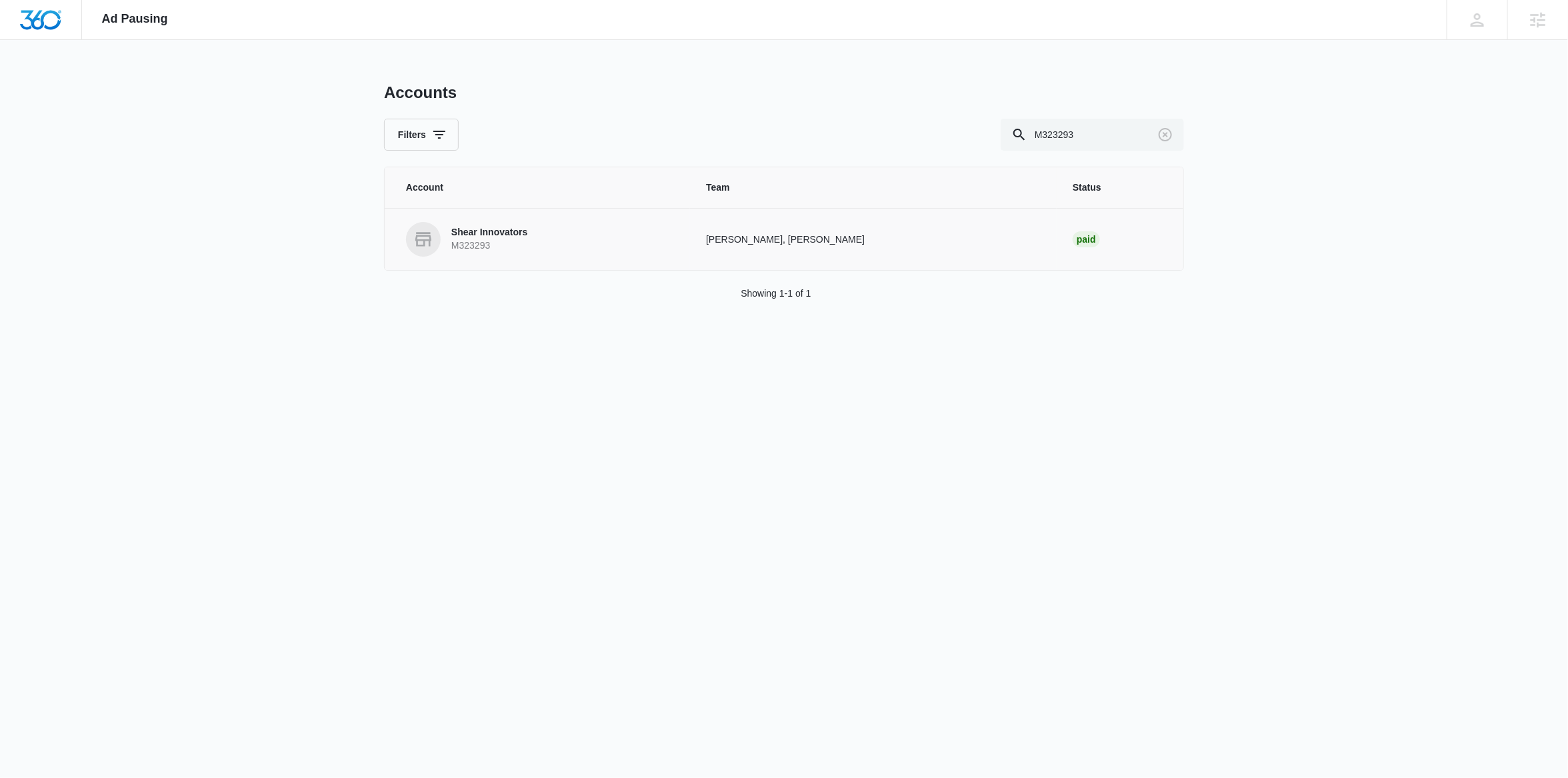
click at [584, 236] on link "Shear Innovators M323293" at bounding box center [540, 240] width 268 height 35
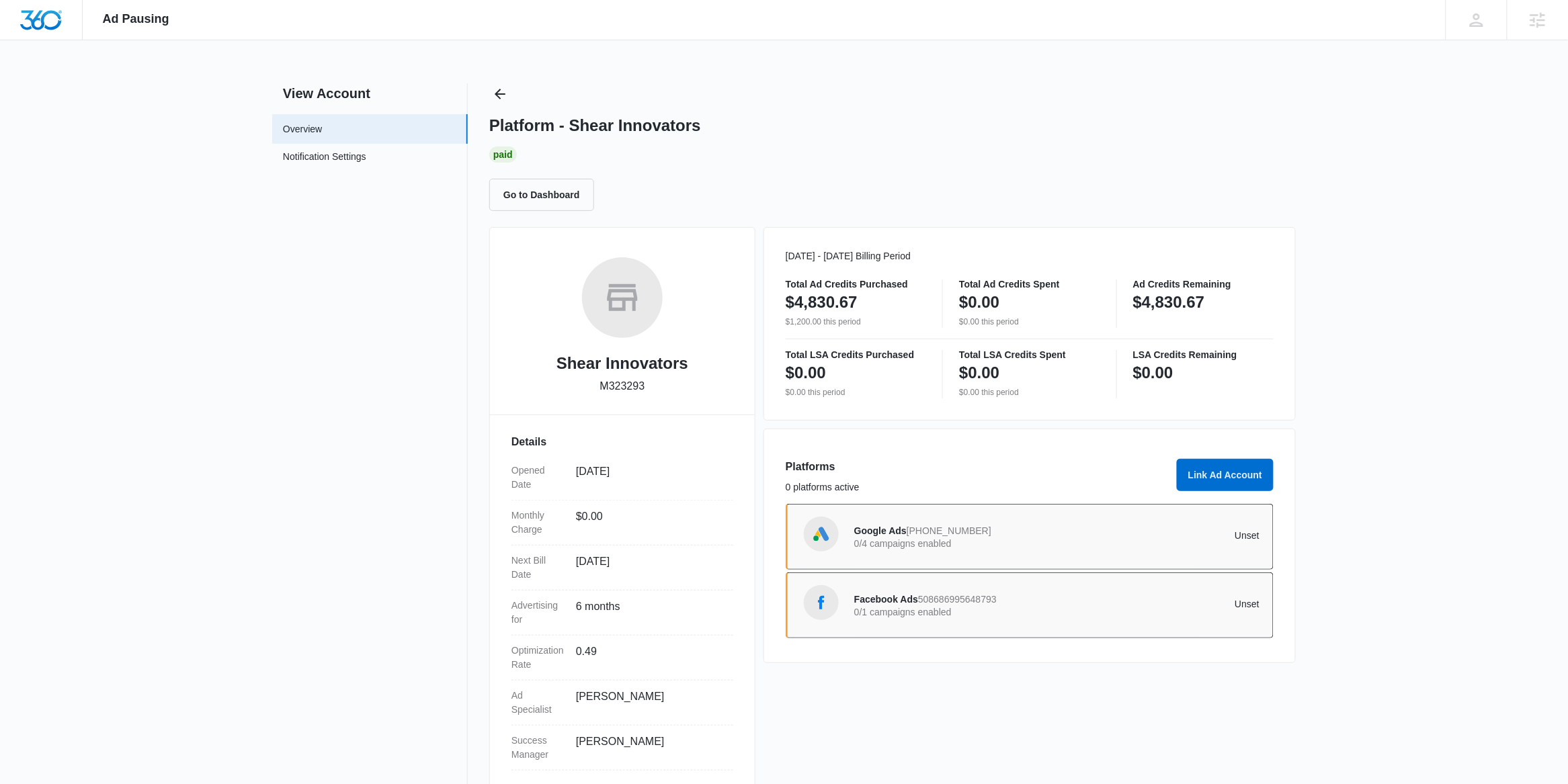
click at [636, 389] on p "M323293" at bounding box center [622, 387] width 45 height 16
copy p "M323293"
click at [866, 530] on span "Google Ads" at bounding box center [880, 531] width 53 height 11
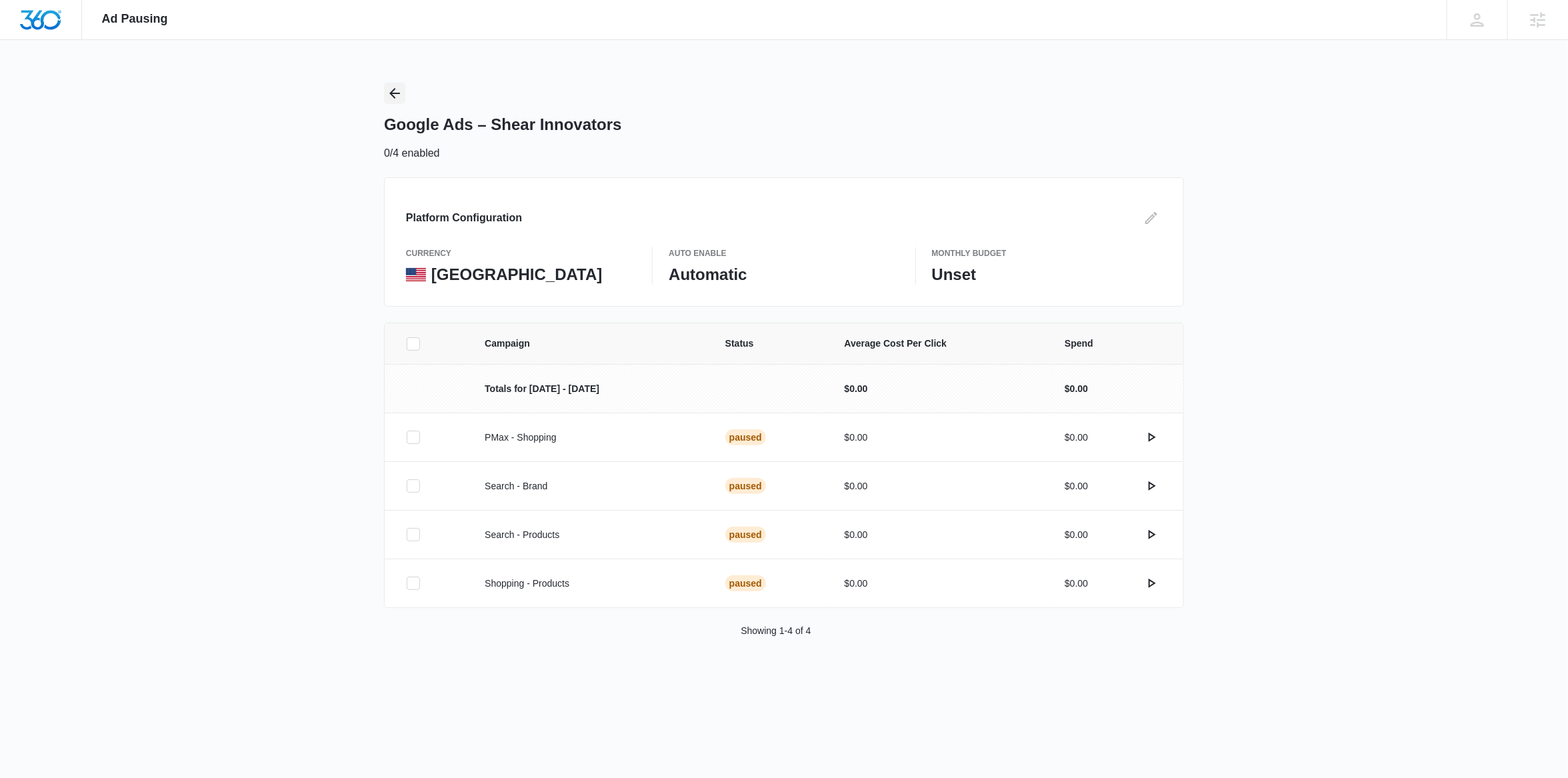
click at [403, 87] on button "Back" at bounding box center [395, 94] width 21 height 21
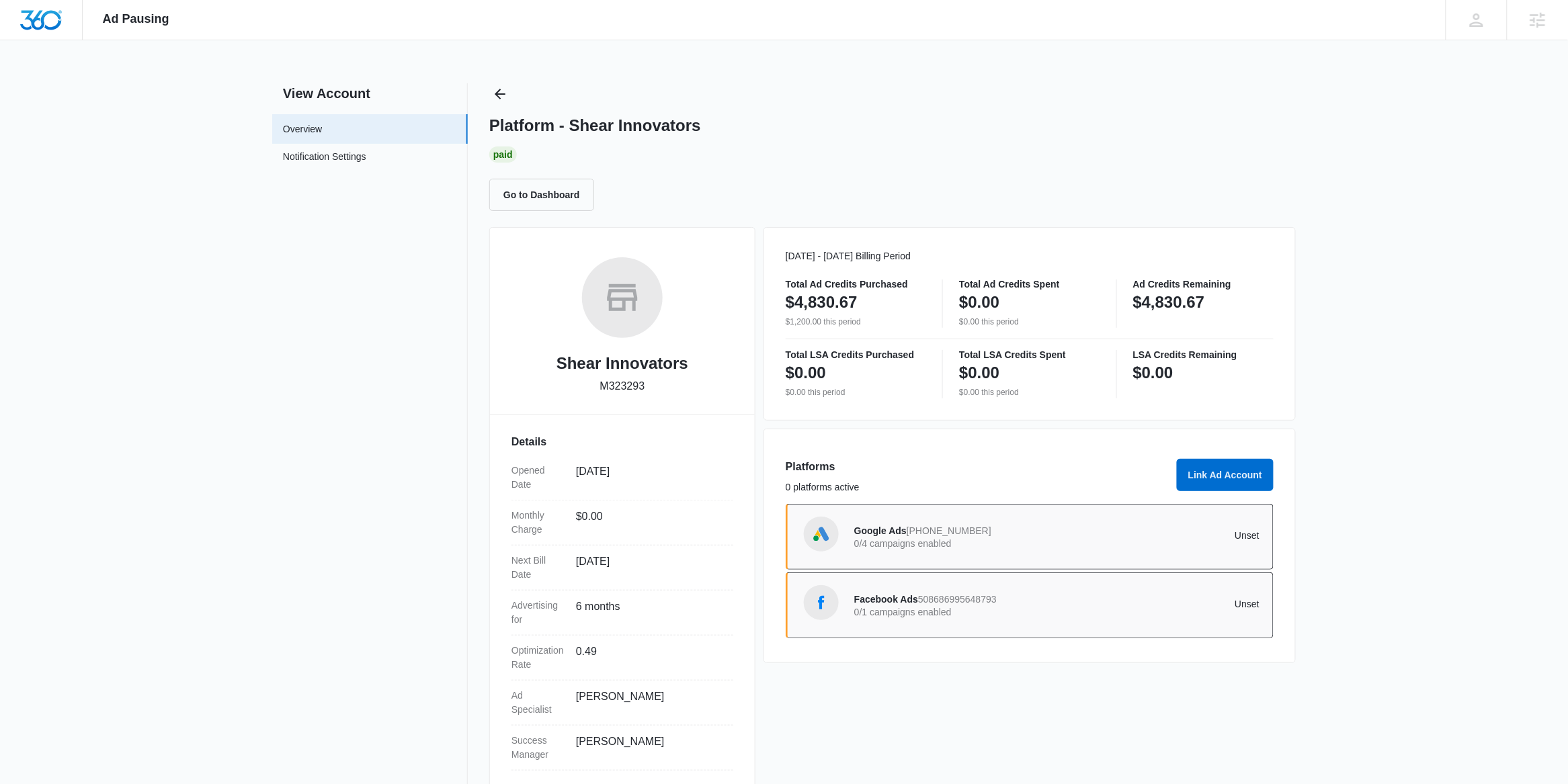
click at [884, 598] on span "Facebook Ads" at bounding box center [886, 600] width 64 height 11
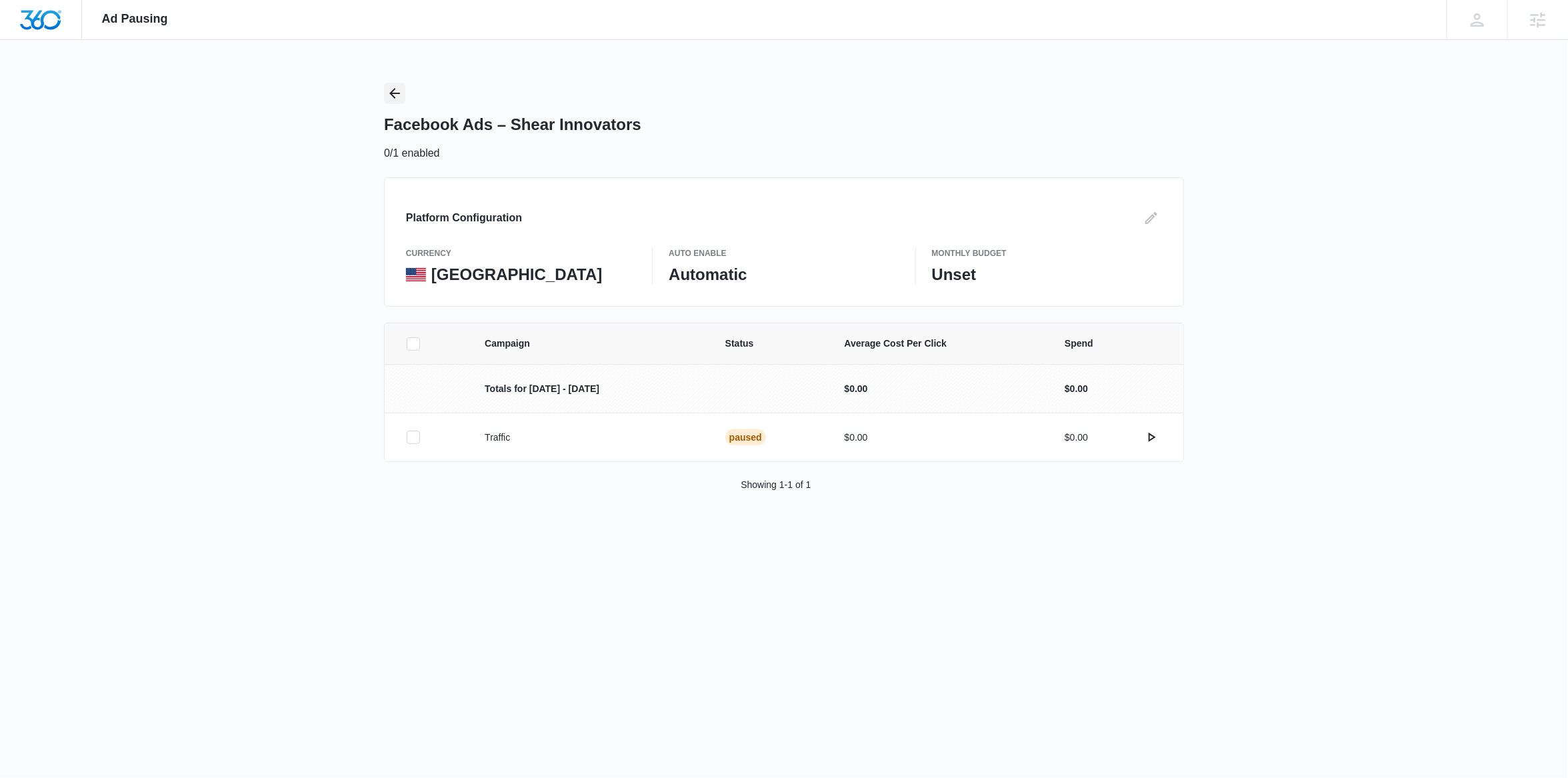
click at [395, 101] on button "Back" at bounding box center [395, 94] width 21 height 21
